Goal: Transaction & Acquisition: Purchase product/service

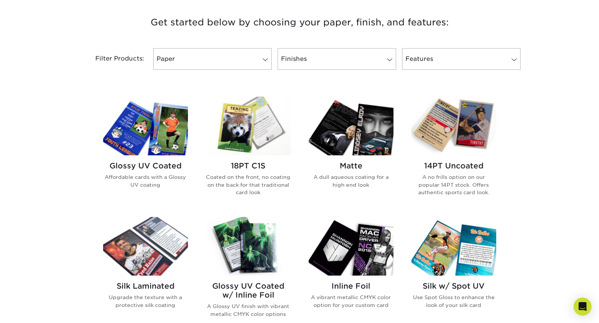
scroll to position [280, 0]
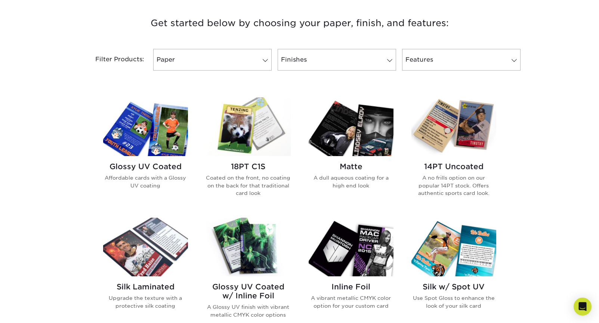
click at [267, 126] on img at bounding box center [248, 126] width 85 height 59
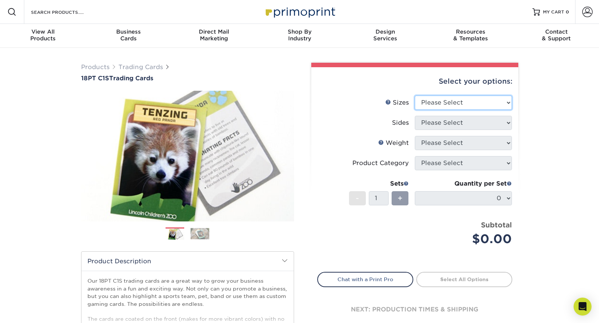
click at [465, 102] on select "Please Select 2.5" x 3.5"" at bounding box center [463, 103] width 97 height 14
select select "2.50x3.50"
click at [456, 124] on select "Please Select Print Both Sides Print Front Only" at bounding box center [463, 123] width 97 height 14
select select "13abbda7-1d64-4f25-8bb2-c179b224825d"
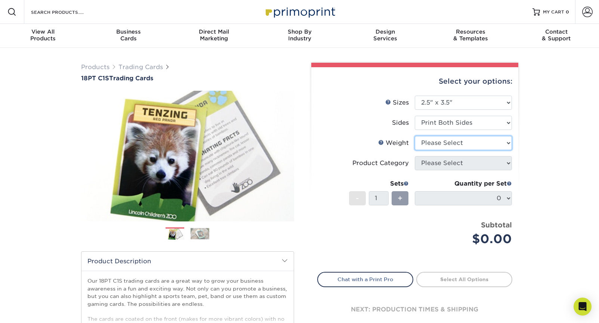
click at [449, 142] on select "Please Select 18PT C1S" at bounding box center [463, 143] width 97 height 14
select select "18PTC1S"
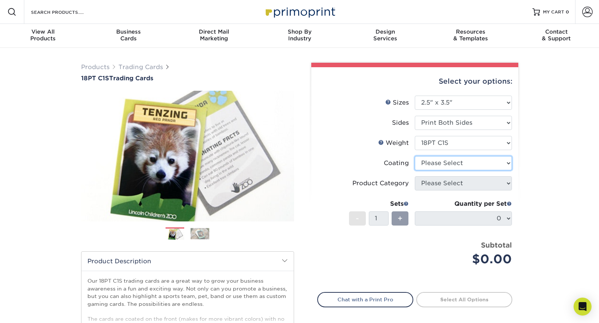
click at [444, 165] on select at bounding box center [463, 163] width 97 height 14
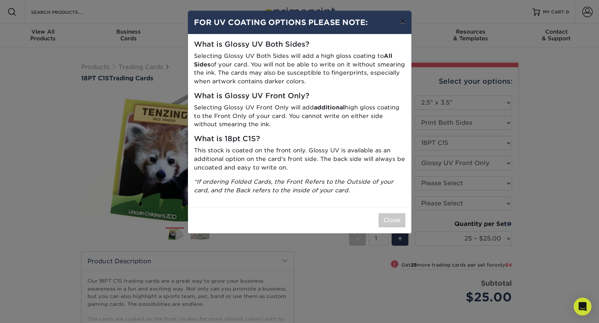
click at [402, 22] on button "×" at bounding box center [402, 21] width 17 height 21
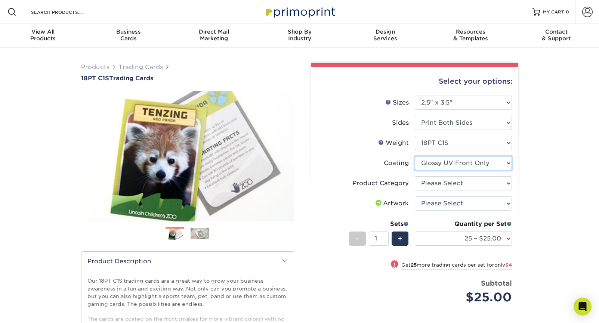
click at [473, 164] on select at bounding box center [463, 163] width 97 height 14
select select "3e7618de-abca-4bda-9f97-8b9129e913d8"
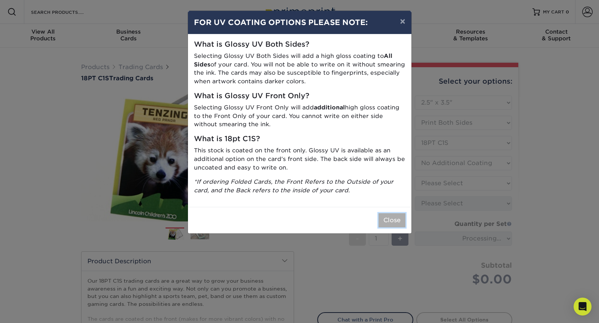
click at [386, 223] on button "Close" at bounding box center [391, 220] width 27 height 14
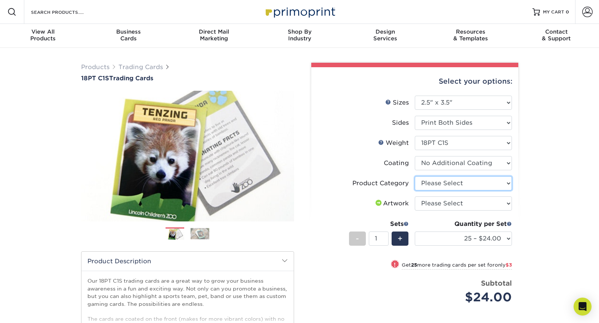
click at [441, 184] on select "Please Select Trading Cards" at bounding box center [463, 183] width 97 height 14
select select "c2f9bce9-36c2-409d-b101-c29d9d031e18"
click at [401, 238] on span "+" at bounding box center [399, 238] width 5 height 11
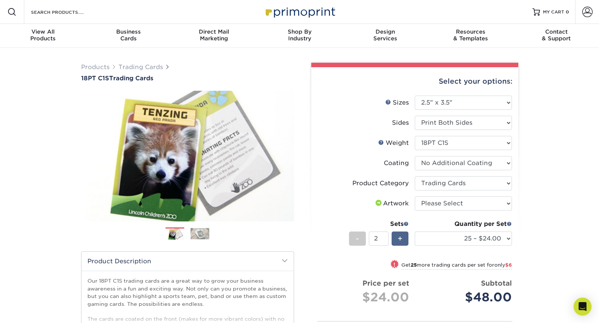
click at [401, 238] on span "+" at bounding box center [399, 238] width 5 height 11
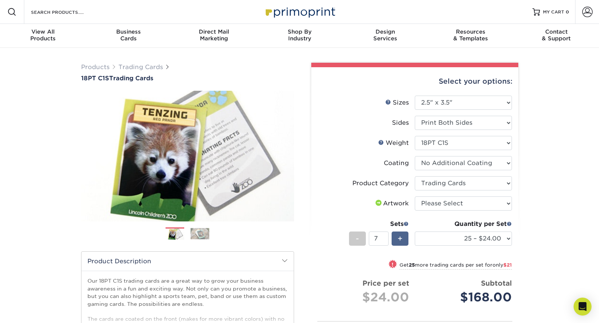
click at [401, 238] on span "+" at bounding box center [399, 238] width 5 height 11
type input "9"
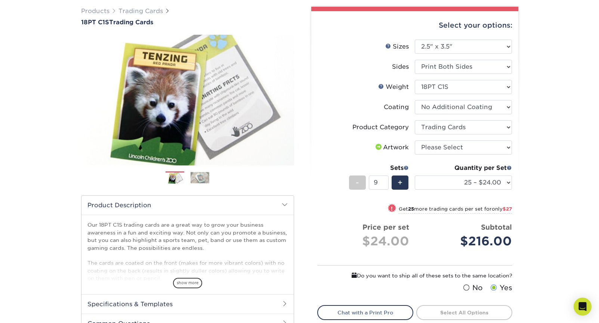
scroll to position [58, 0]
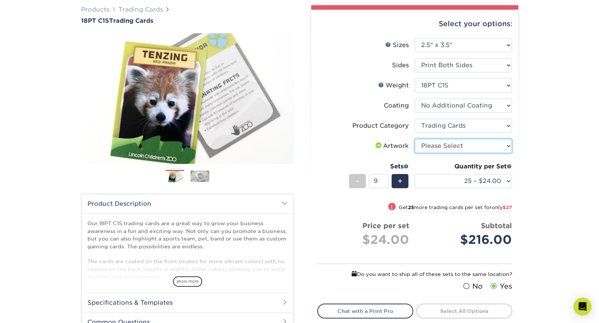
click at [448, 147] on select "Please Select I will upload files I need a design - $100" at bounding box center [463, 146] width 97 height 14
select select "upload"
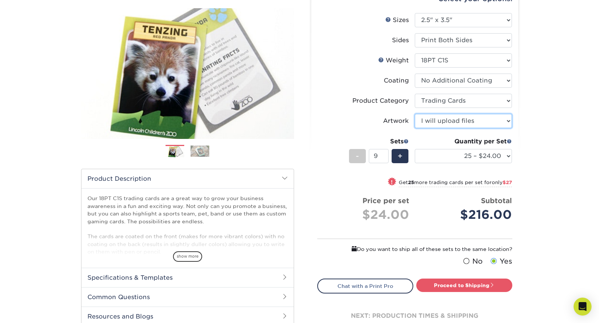
scroll to position [83, 0]
